Goal: Information Seeking & Learning: Learn about a topic

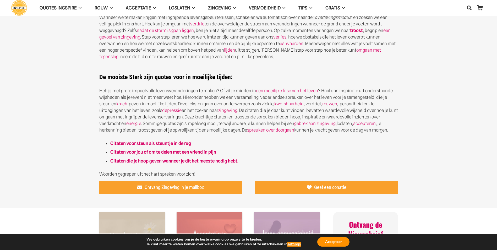
scroll to position [189, 0]
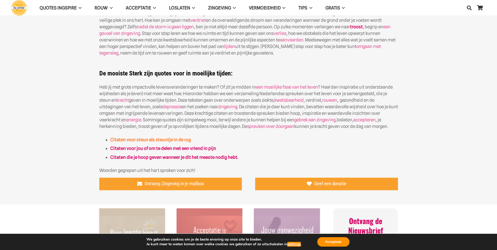
click at [142, 138] on strong "Citaten voor steun als steuntje in de rug" at bounding box center [150, 139] width 81 height 5
click at [157, 150] on strong "Citaten voor jou of om te delen met een vriend in pijn" at bounding box center [163, 148] width 106 height 5
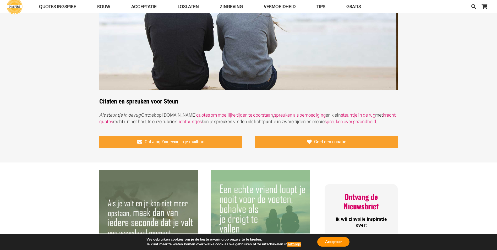
scroll to position [44, 0]
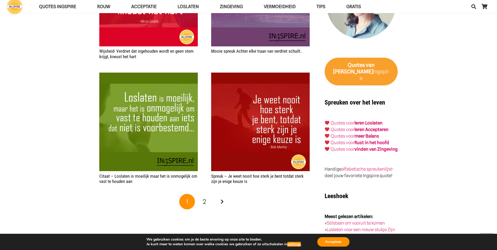
scroll to position [813, 0]
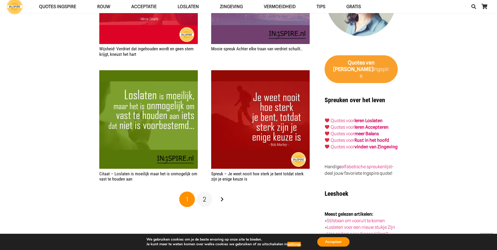
click at [205, 197] on span "2" at bounding box center [204, 199] width 3 height 8
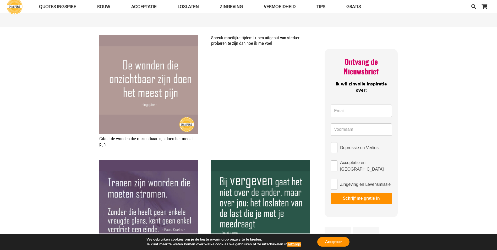
scroll to position [437, 0]
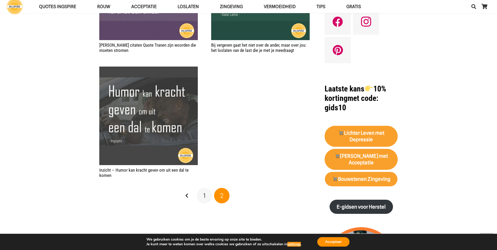
click at [206, 197] on link "1" at bounding box center [205, 196] width 16 height 16
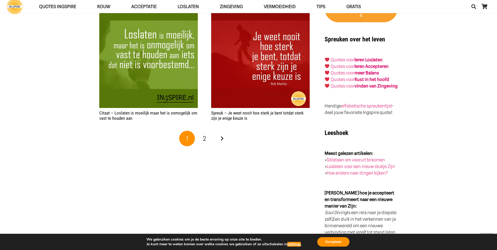
scroll to position [1092, 0]
